Goal: Task Accomplishment & Management: Complete application form

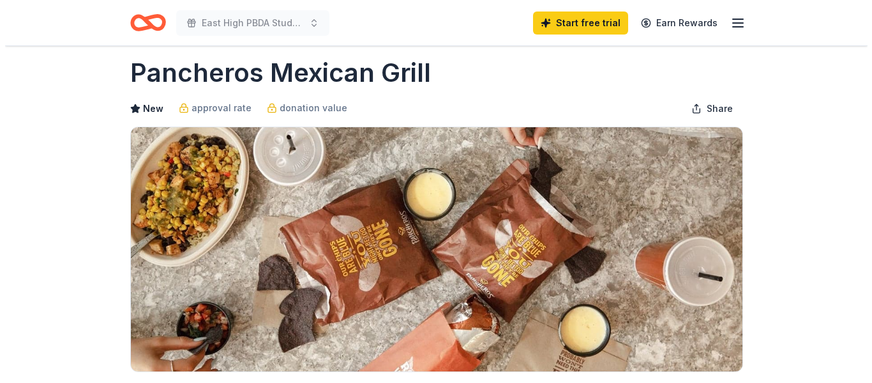
scroll to position [213, 0]
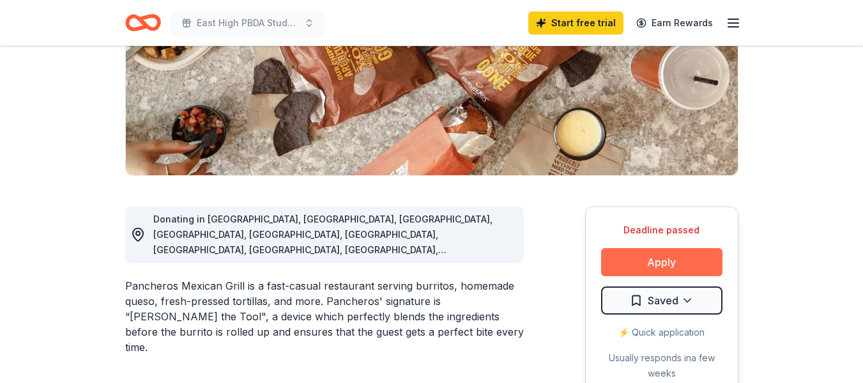
click at [692, 259] on button "Apply" at bounding box center [661, 262] width 121 height 28
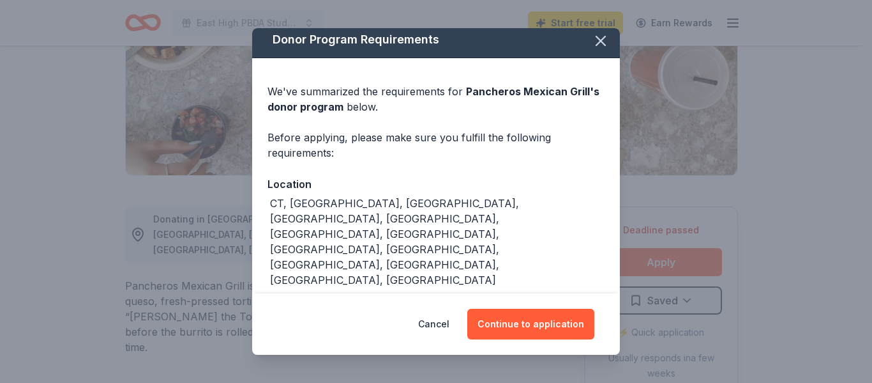
scroll to position [10, 0]
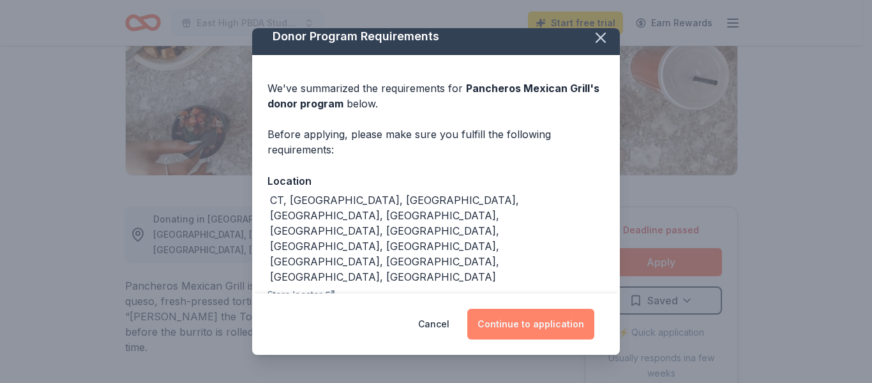
click at [565, 323] on button "Continue to application" at bounding box center [530, 323] width 127 height 31
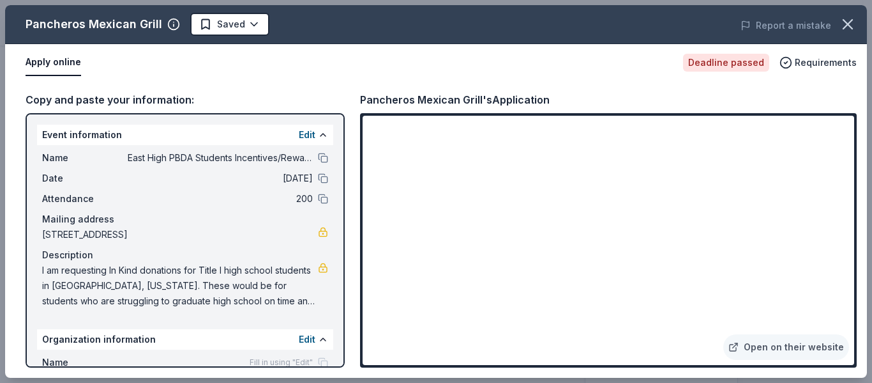
scroll to position [96, 0]
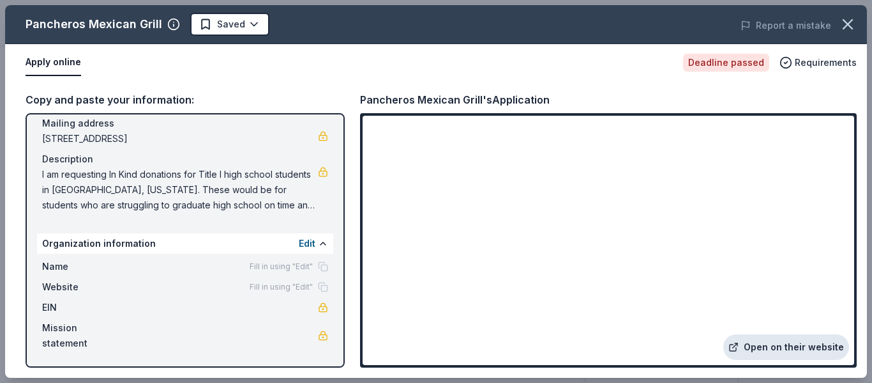
click at [782, 346] on link "Open on their website" at bounding box center [787, 347] width 126 height 26
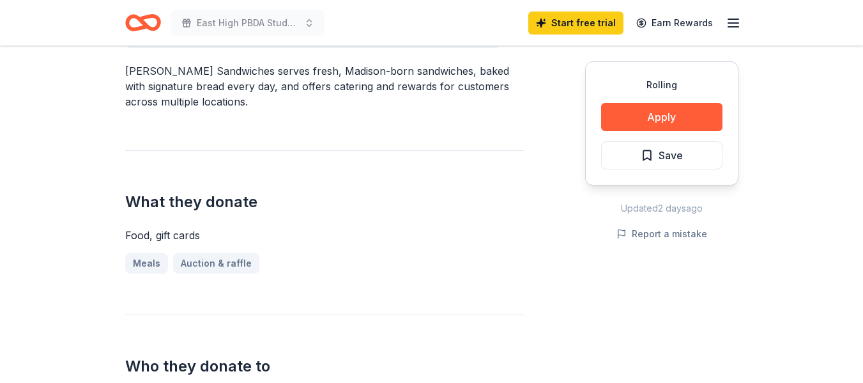
scroll to position [426, 0]
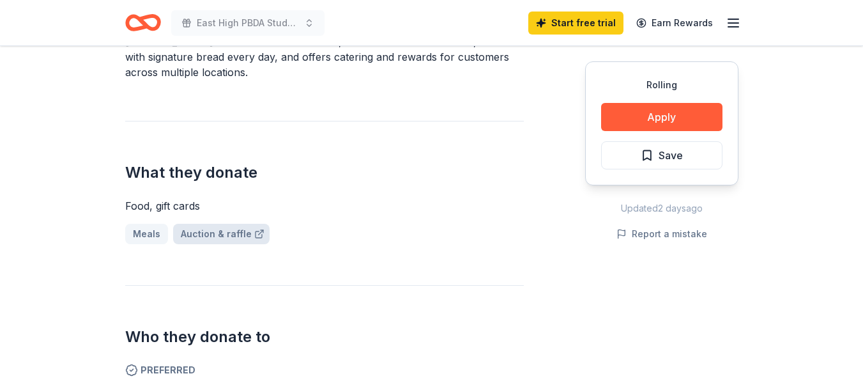
click at [221, 237] on link "Auction & raffle" at bounding box center [221, 234] width 96 height 20
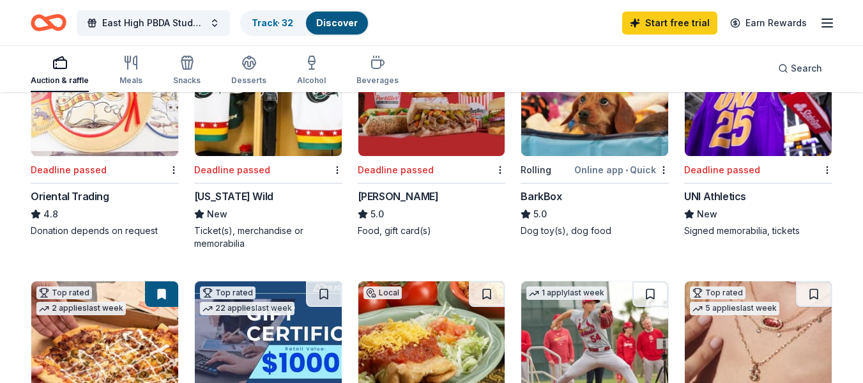
scroll to position [319, 0]
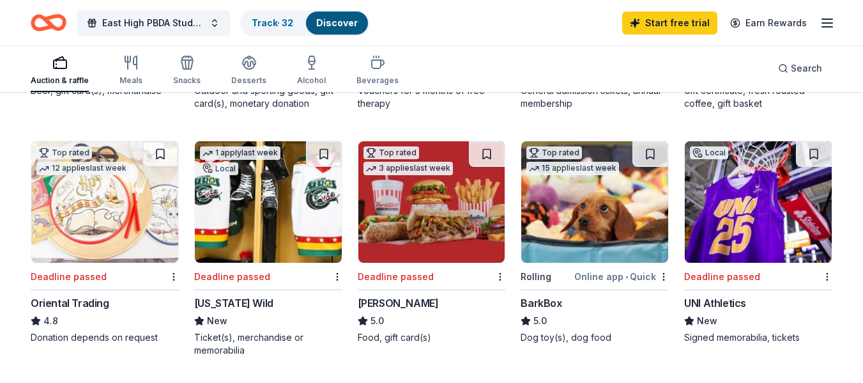
click at [761, 301] on div "UNI Athletics" at bounding box center [758, 302] width 148 height 15
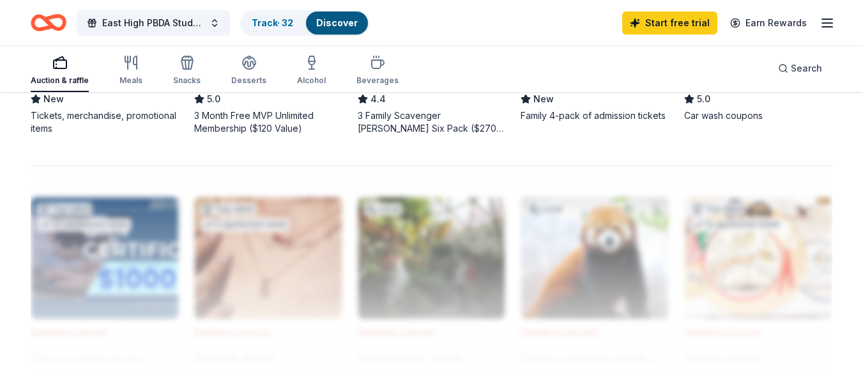
scroll to position [1065, 0]
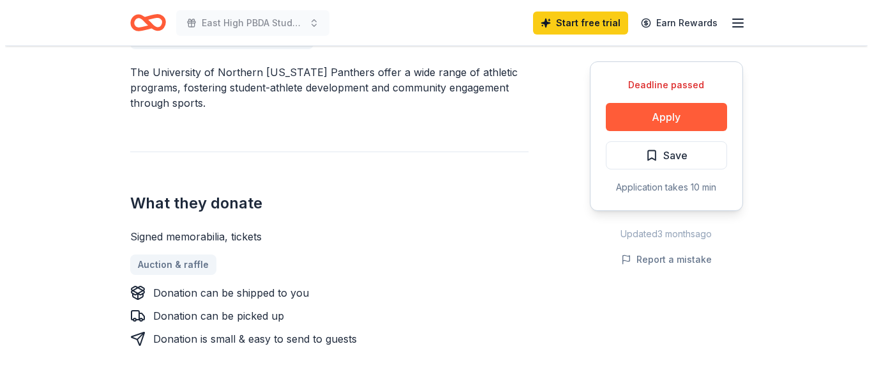
scroll to position [426, 0]
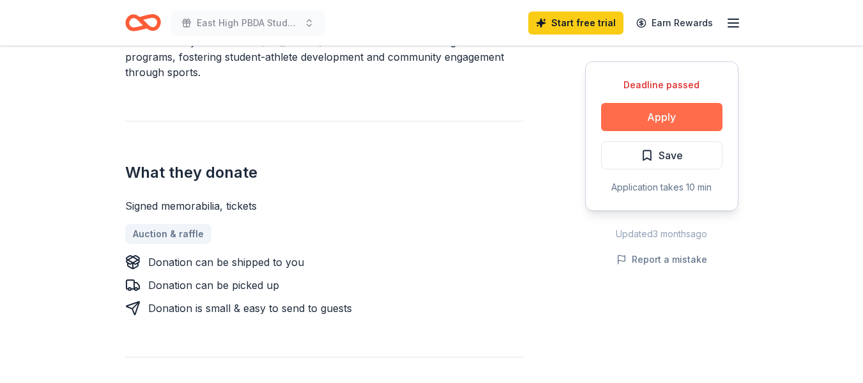
click at [662, 116] on button "Apply" at bounding box center [661, 117] width 121 height 28
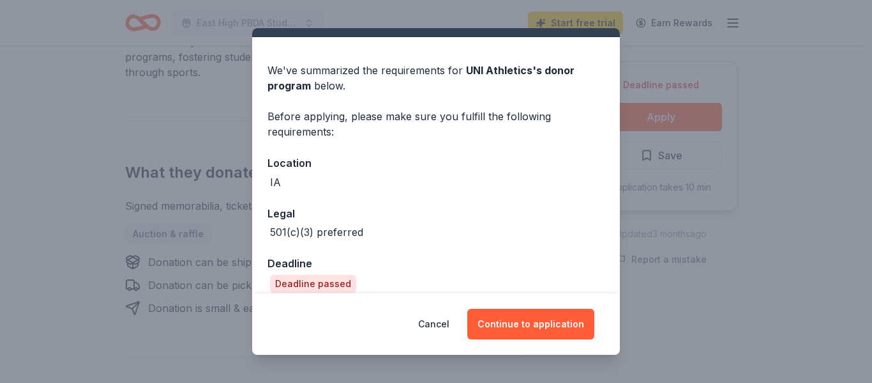
scroll to position [42, 0]
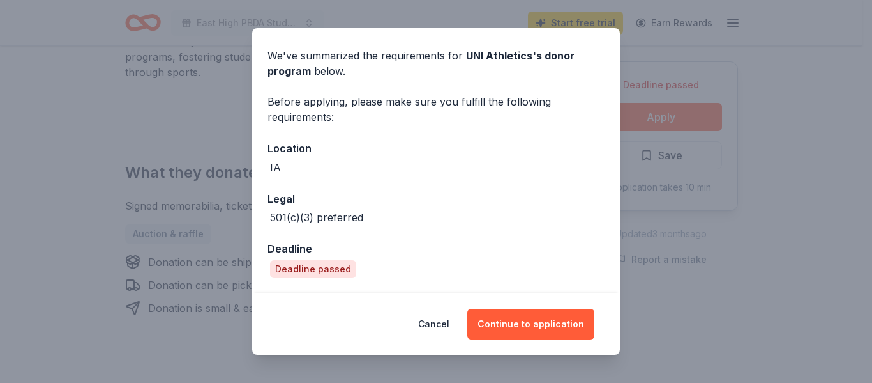
click at [517, 305] on div "Cancel Continue to application" at bounding box center [436, 323] width 368 height 61
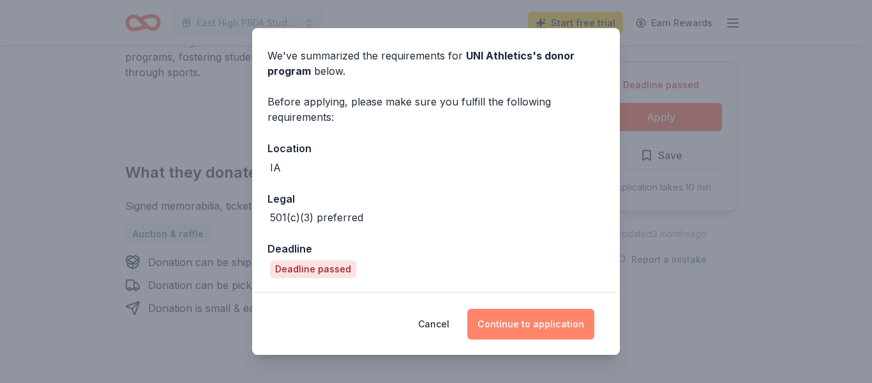
click at [517, 316] on button "Continue to application" at bounding box center [530, 323] width 127 height 31
